Goal: Transaction & Acquisition: Subscribe to service/newsletter

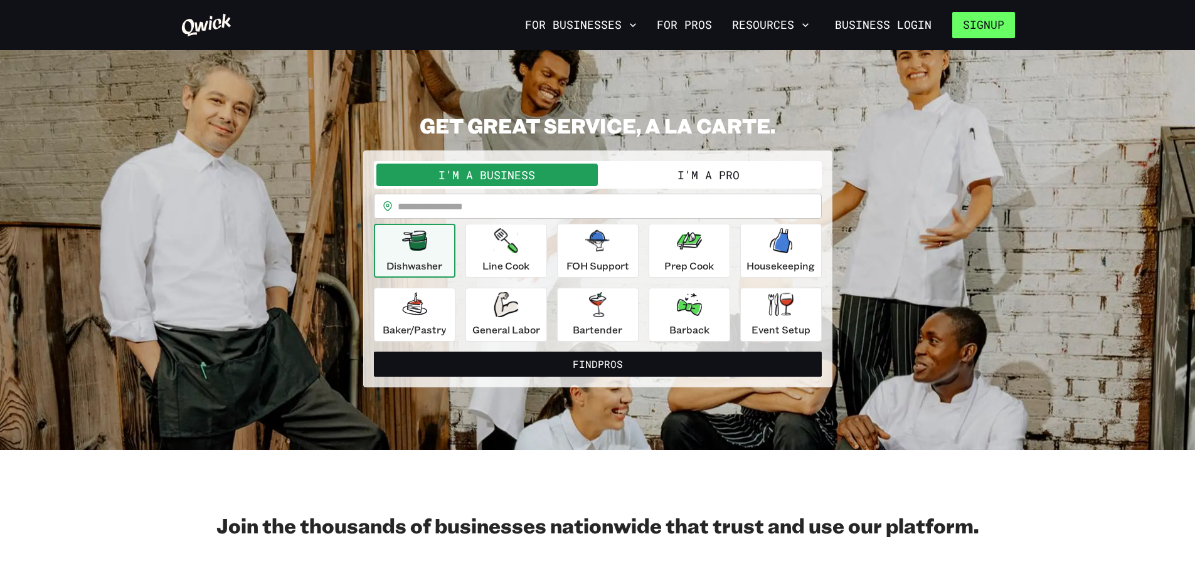
click at [971, 26] on button "Signup" at bounding box center [983, 25] width 63 height 26
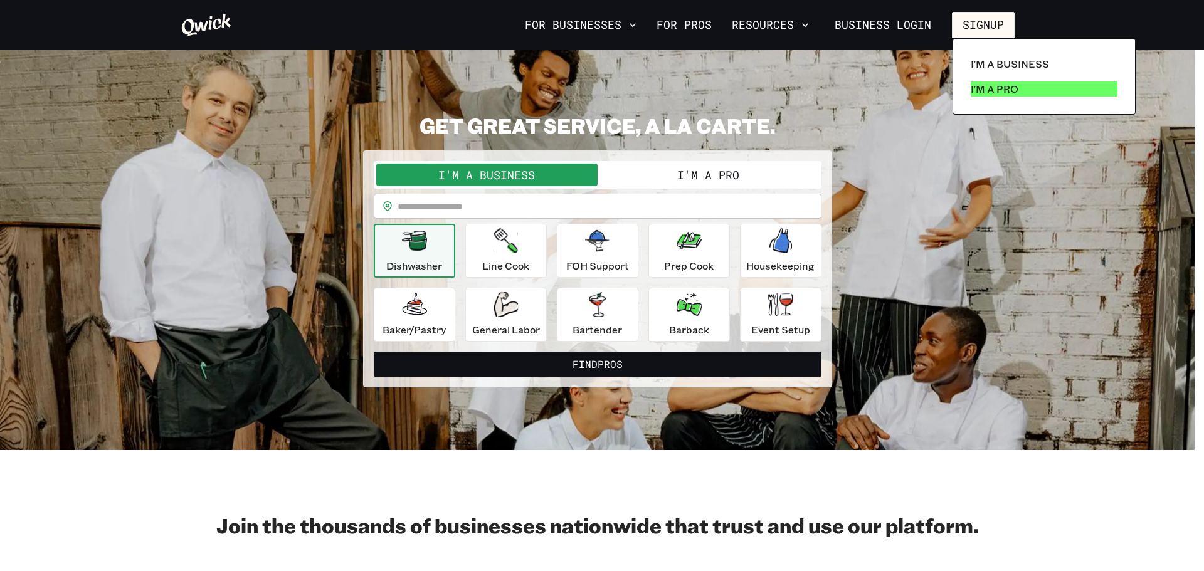
click at [1006, 83] on p "I'm a Pro" at bounding box center [995, 89] width 48 height 15
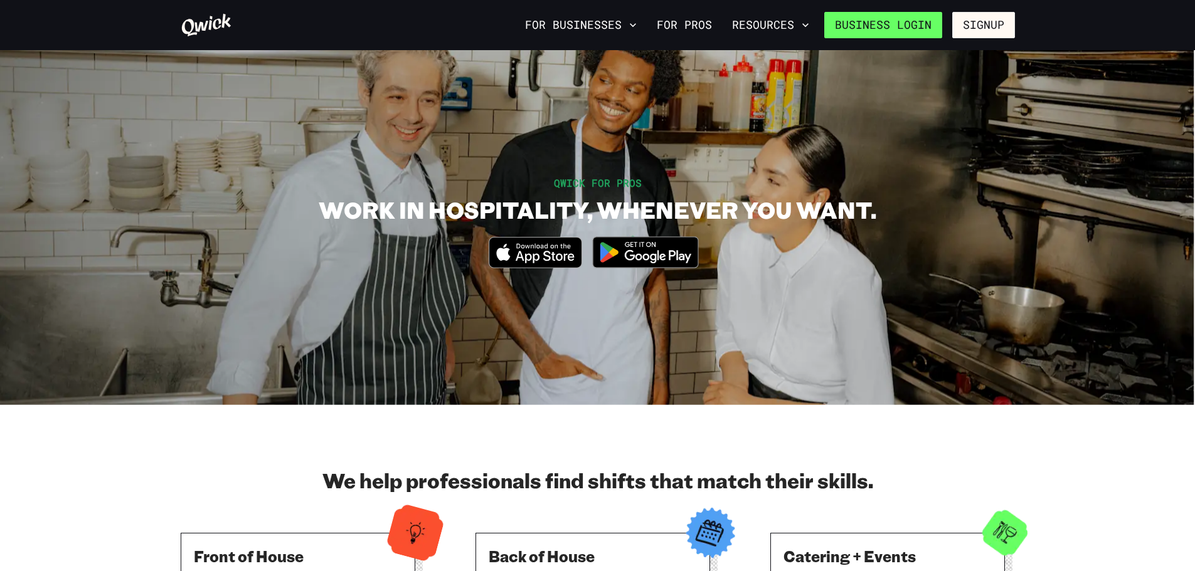
click at [919, 25] on link "Business Login" at bounding box center [883, 25] width 118 height 26
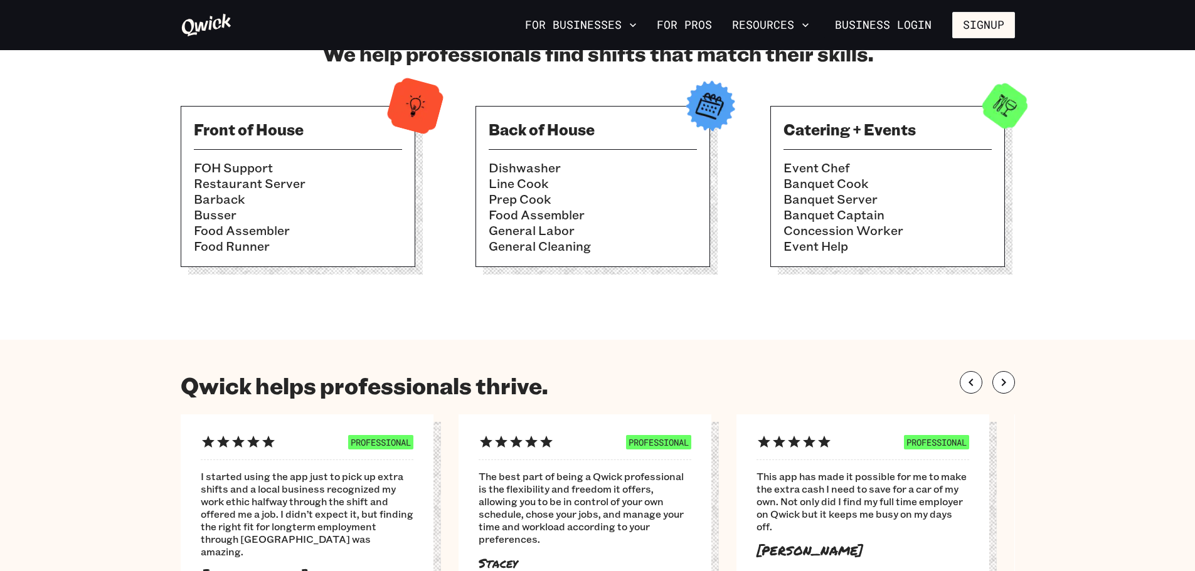
scroll to position [251, 0]
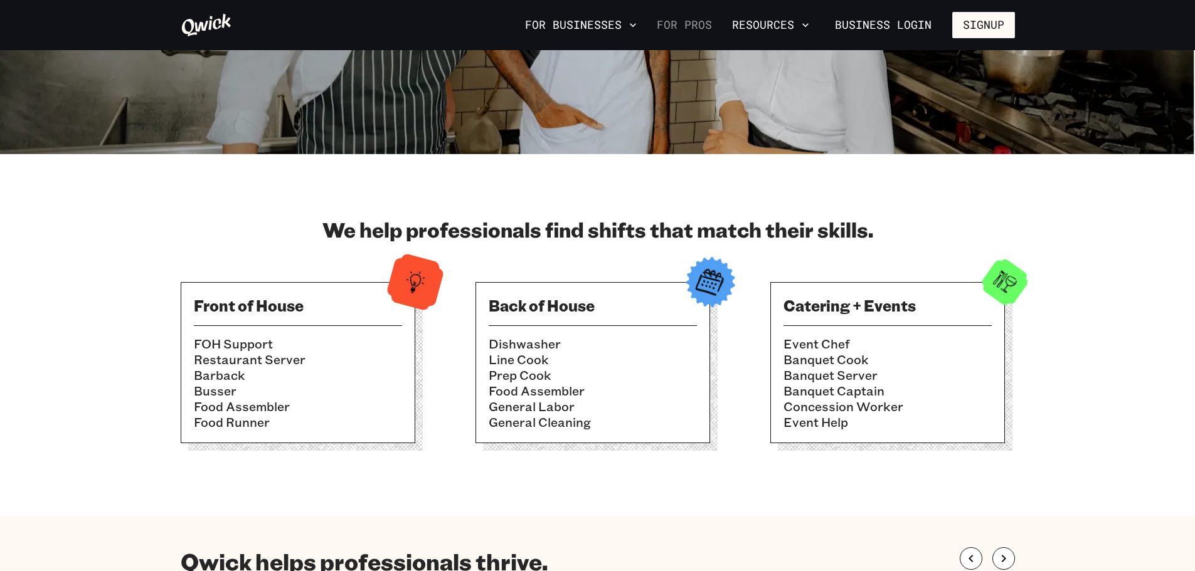
click at [704, 22] on link "For Pros" at bounding box center [684, 24] width 65 height 21
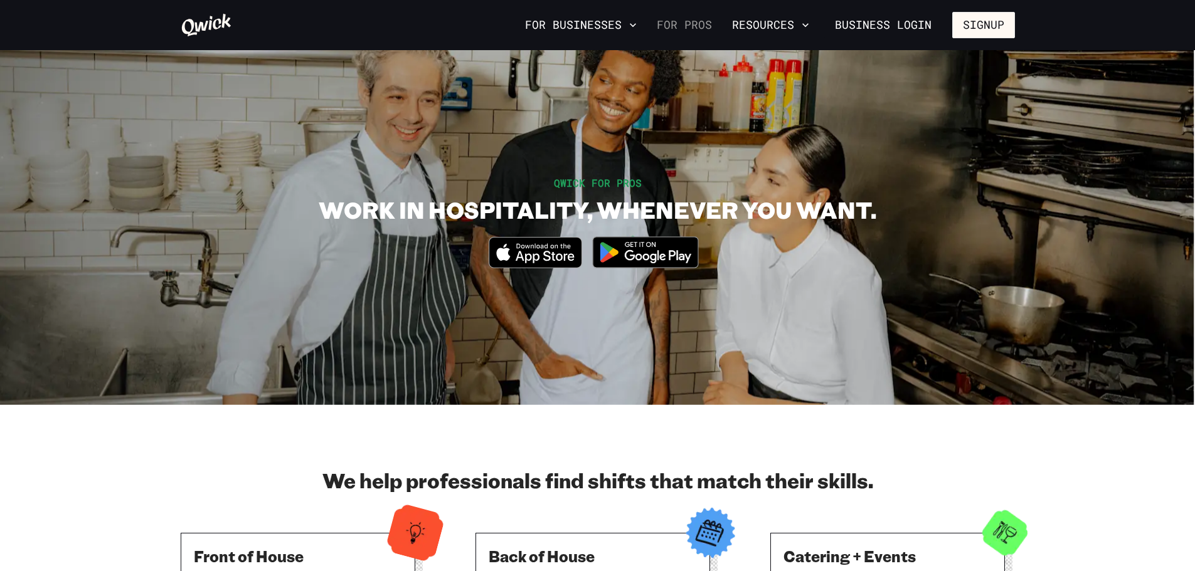
click at [701, 34] on link "For Pros" at bounding box center [684, 24] width 65 height 21
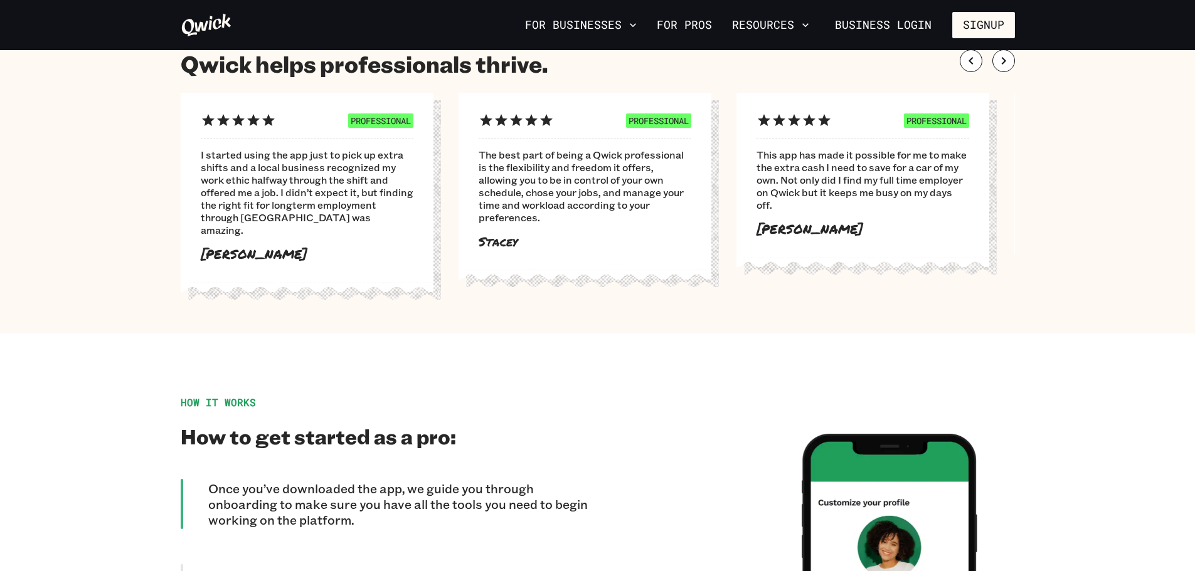
scroll to position [753, 0]
